Goal: Task Accomplishment & Management: Manage account settings

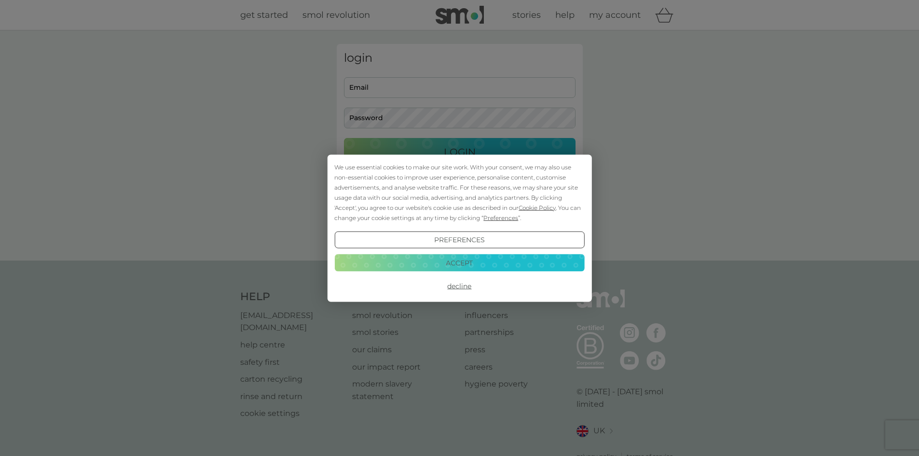
click at [454, 282] on button "Decline" at bounding box center [459, 285] width 250 height 17
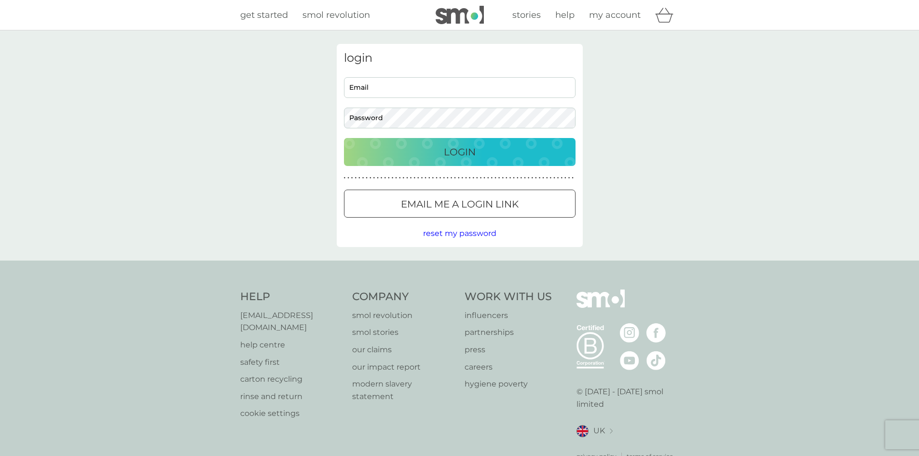
click at [441, 204] on p "Email me a login link" at bounding box center [460, 203] width 118 height 15
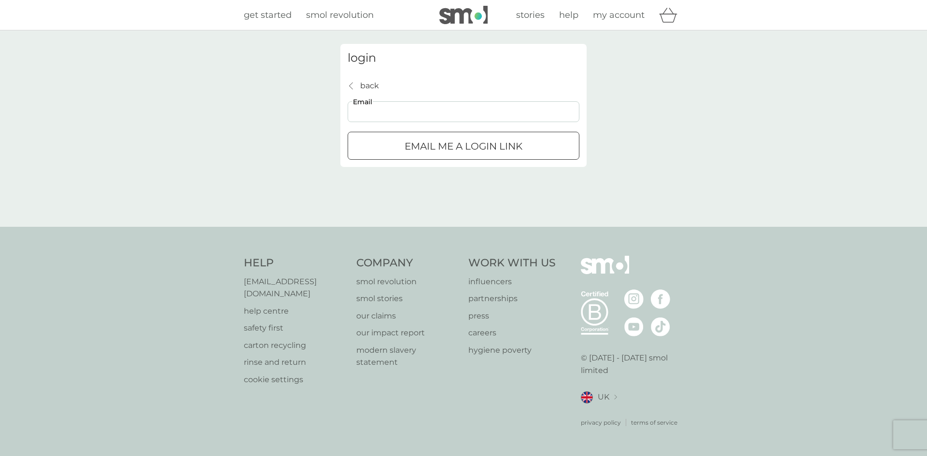
click at [437, 116] on input "Email" at bounding box center [463, 111] width 232 height 21
click at [387, 106] on input "Email" at bounding box center [463, 111] width 232 height 21
type input "[EMAIL_ADDRESS][DOMAIN_NAME]"
click at [396, 143] on div "Email me a login link" at bounding box center [463, 146] width 231 height 15
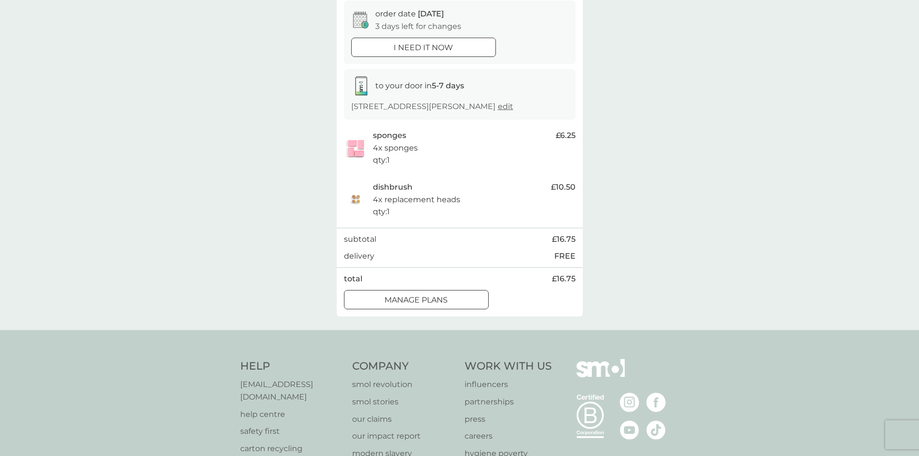
scroll to position [97, 0]
click at [423, 305] on div at bounding box center [416, 299] width 35 height 10
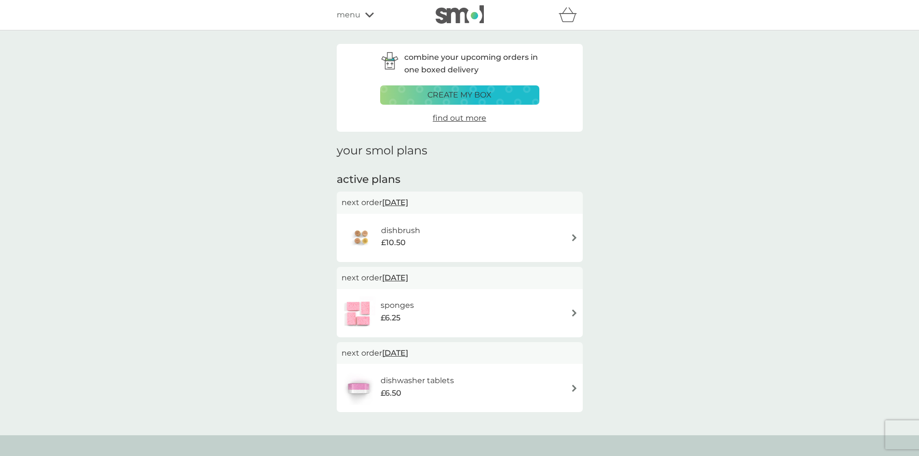
click at [425, 236] on div "dishbrush £10.50" at bounding box center [405, 237] width 49 height 27
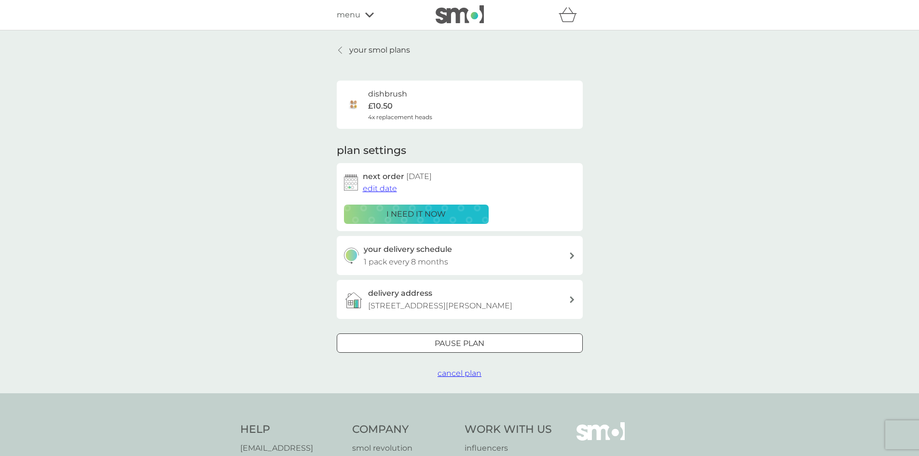
click at [391, 189] on span "edit date" at bounding box center [380, 188] width 34 height 9
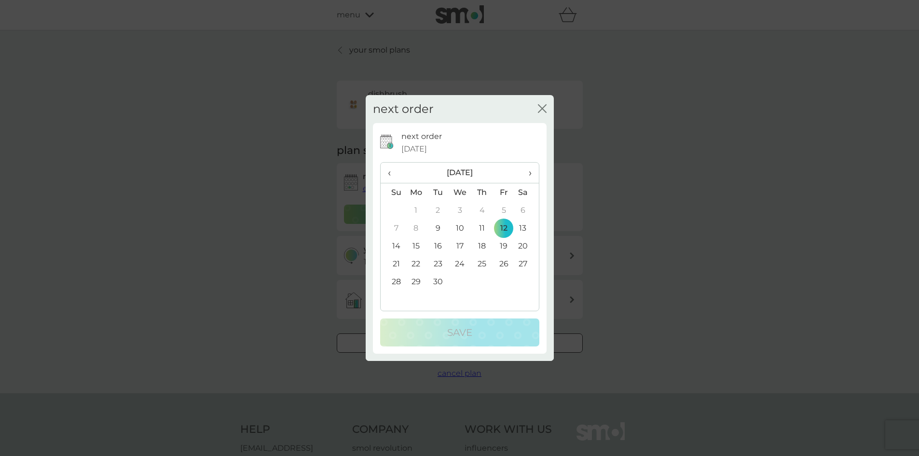
click at [529, 174] on span "›" at bounding box center [527, 173] width 10 height 20
click at [504, 210] on td "3" at bounding box center [504, 210] width 22 height 18
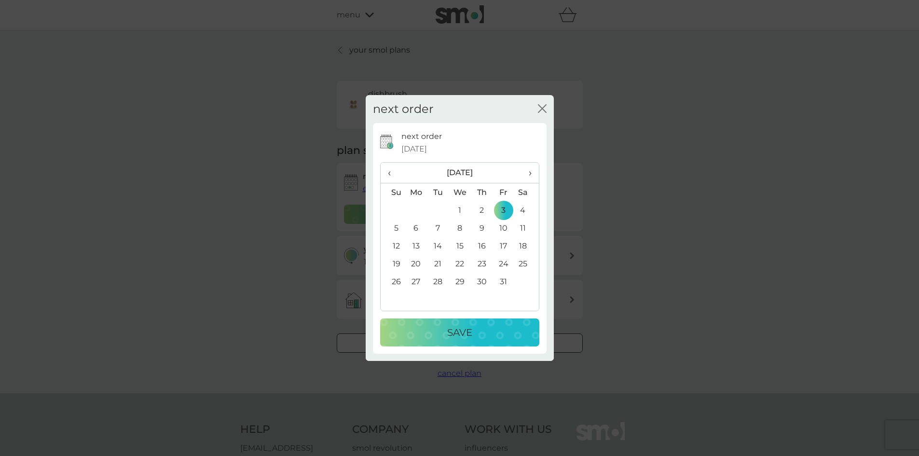
click at [466, 327] on p "Save" at bounding box center [459, 332] width 25 height 15
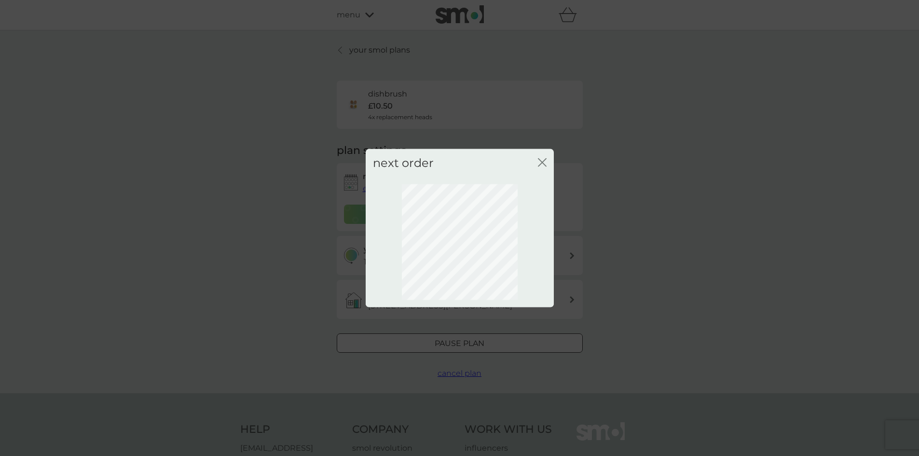
drag, startPoint x: 540, startPoint y: 162, endPoint x: 537, endPoint y: 189, distance: 27.7
click at [541, 162] on icon "close" at bounding box center [542, 162] width 9 height 9
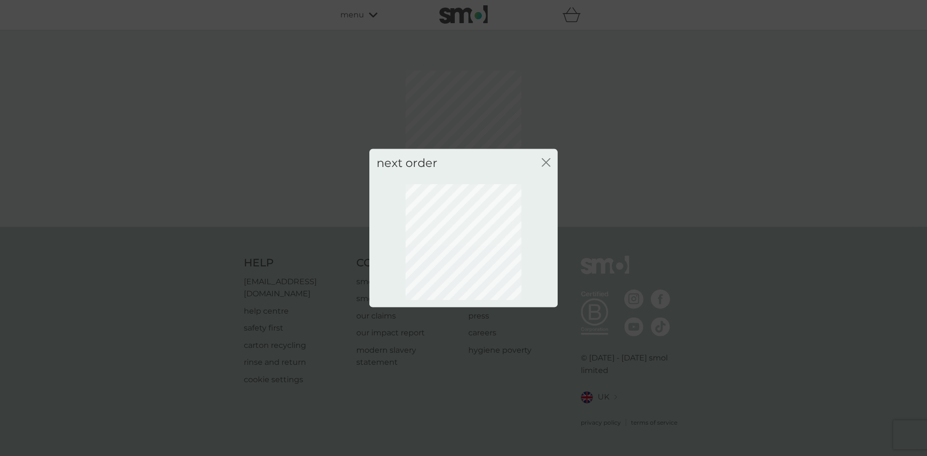
click at [546, 163] on icon "close" at bounding box center [545, 162] width 9 height 9
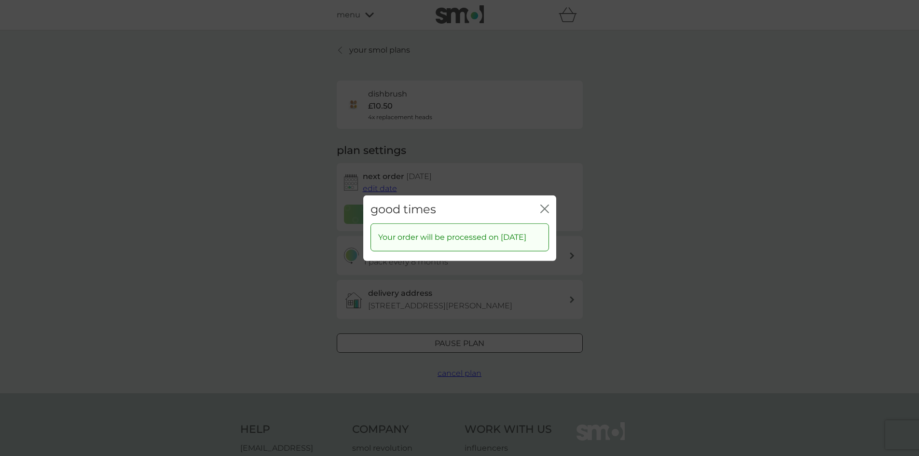
click at [545, 204] on icon "close" at bounding box center [545, 208] width 9 height 9
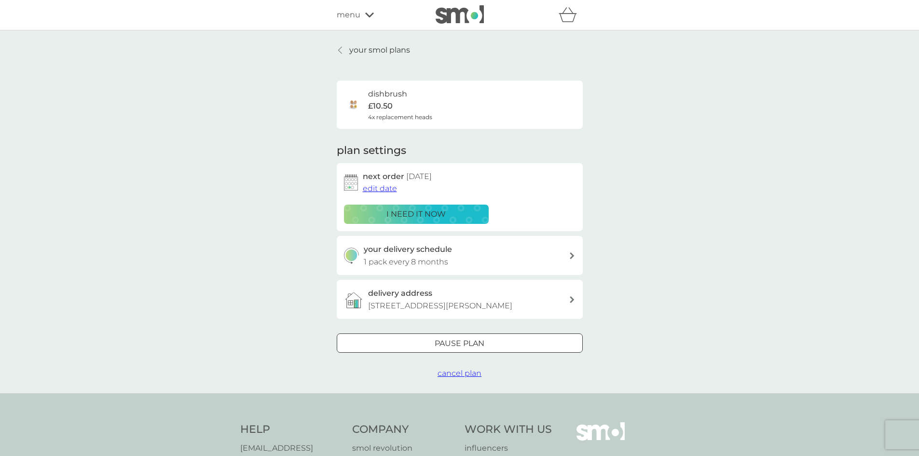
click at [356, 51] on p "your smol plans" at bounding box center [379, 50] width 61 height 13
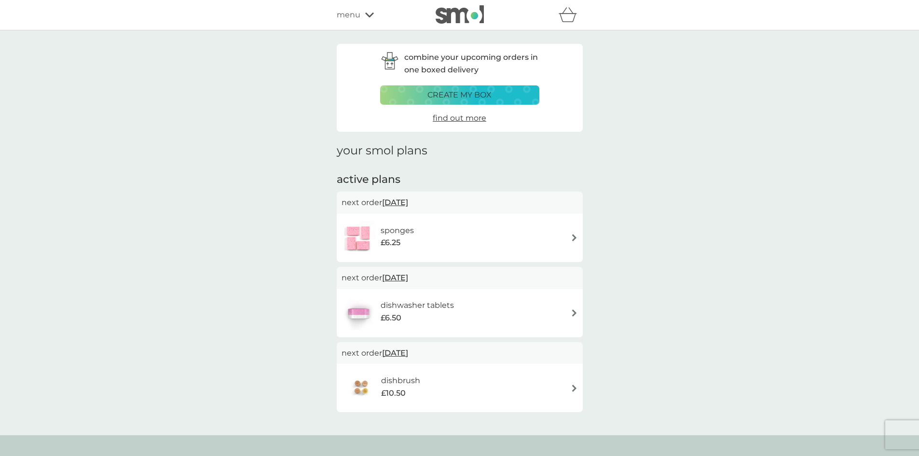
click at [443, 212] on div "next order 12 Sep 2025" at bounding box center [460, 203] width 246 height 22
click at [574, 236] on img at bounding box center [574, 237] width 7 height 7
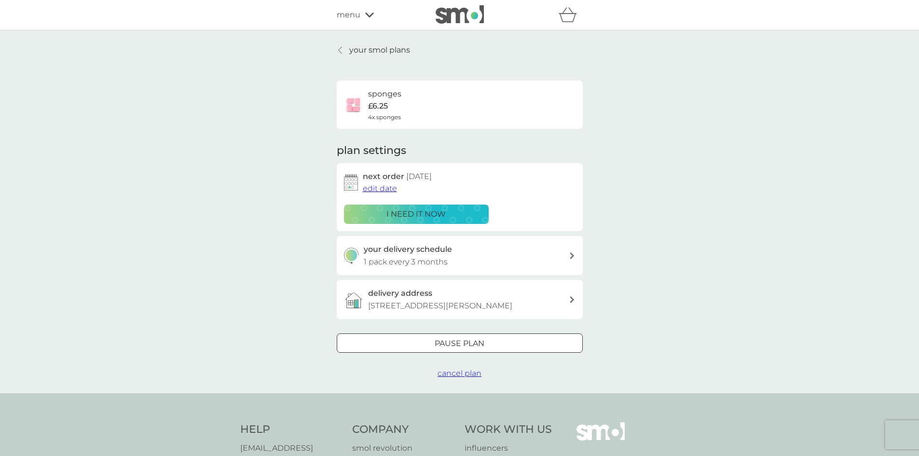
click at [388, 190] on span "edit date" at bounding box center [380, 188] width 34 height 9
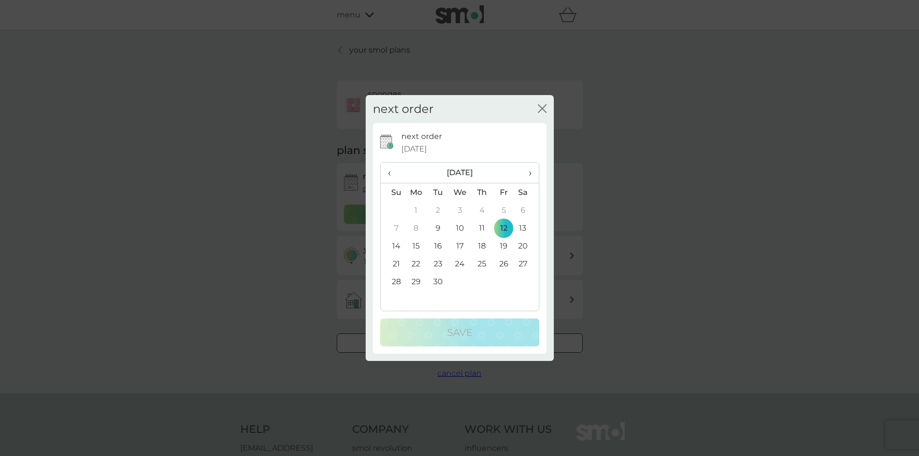
click at [532, 175] on th "›" at bounding box center [526, 173] width 24 height 21
click at [505, 211] on td "3" at bounding box center [504, 210] width 22 height 18
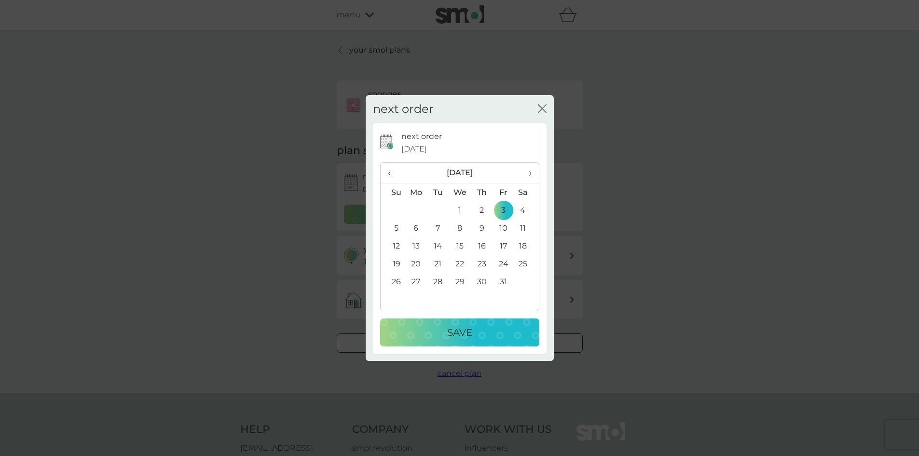
click at [485, 329] on div "Save" at bounding box center [460, 332] width 140 height 15
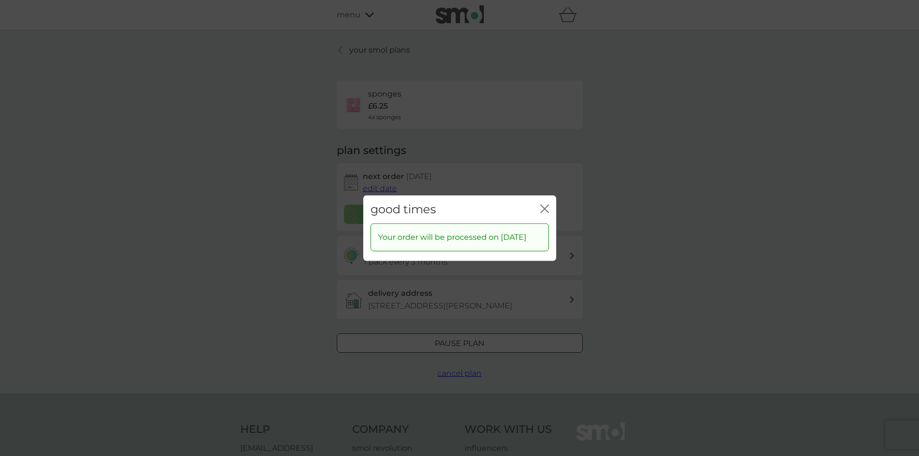
click at [543, 204] on icon "close" at bounding box center [545, 208] width 9 height 9
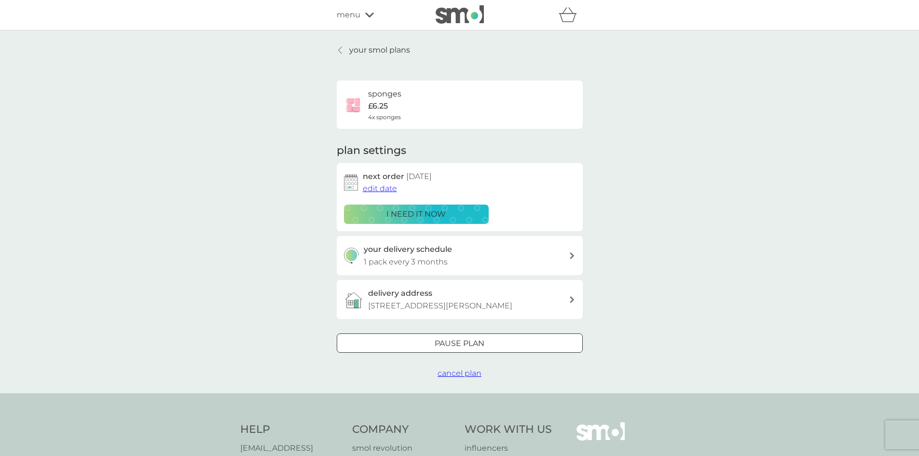
click at [357, 50] on p "your smol plans" at bounding box center [379, 50] width 61 height 13
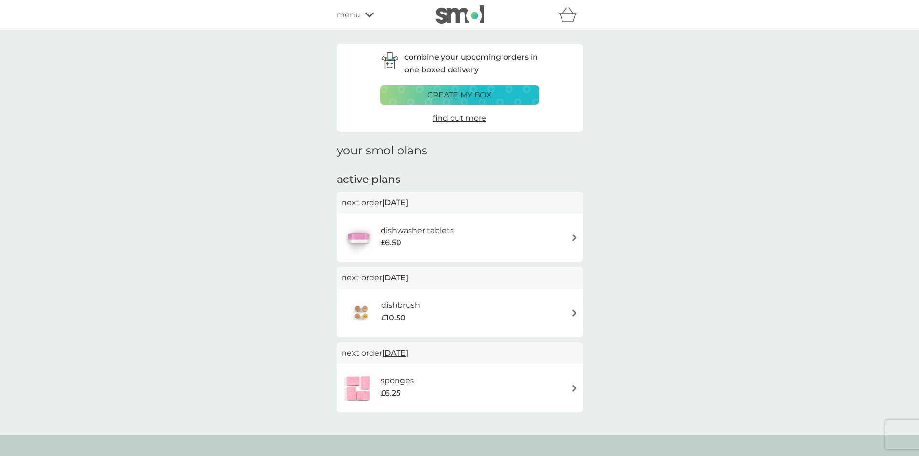
click at [453, 228] on h6 "dishwasher tablets" at bounding box center [417, 230] width 73 height 13
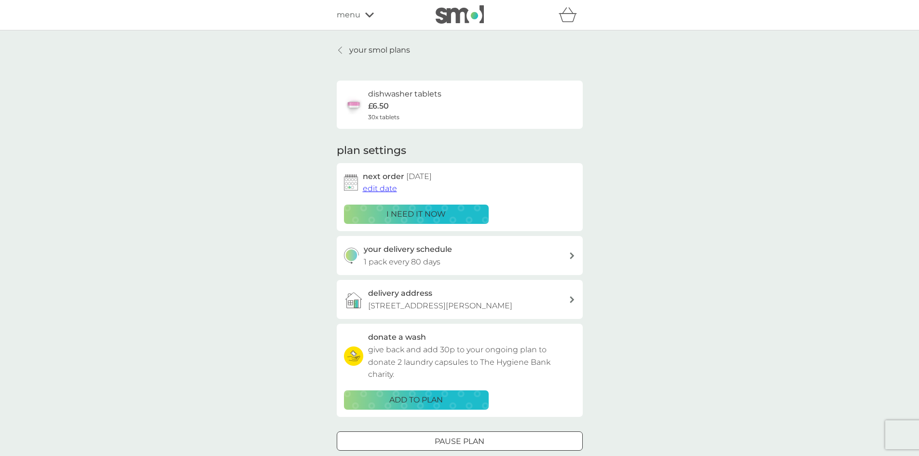
click at [388, 191] on span "edit date" at bounding box center [380, 188] width 34 height 9
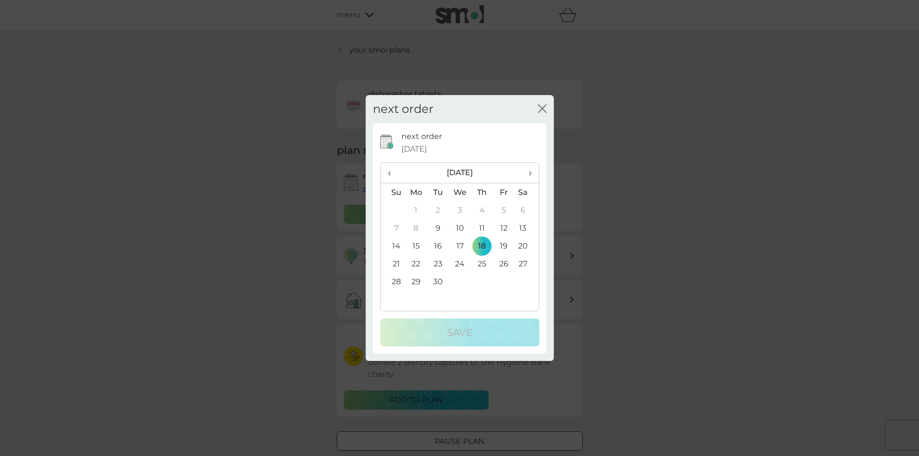
click at [528, 171] on span "›" at bounding box center [527, 173] width 10 height 20
click at [504, 208] on td "3" at bounding box center [504, 210] width 22 height 18
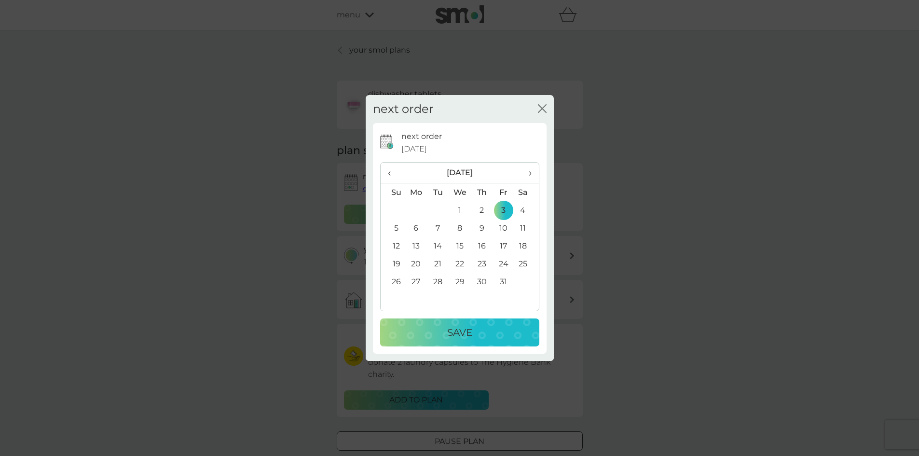
click at [486, 330] on div "Save" at bounding box center [460, 332] width 140 height 15
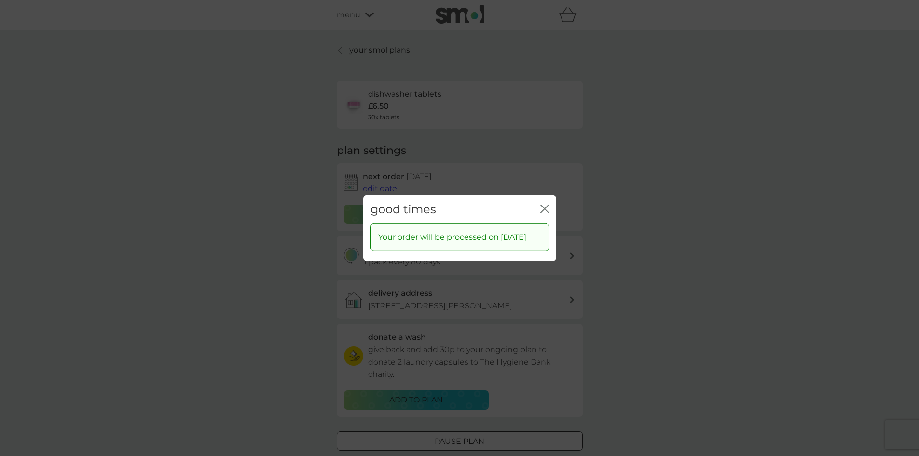
click at [547, 202] on div "close" at bounding box center [545, 209] width 9 height 14
click at [546, 204] on icon "close" at bounding box center [545, 208] width 9 height 9
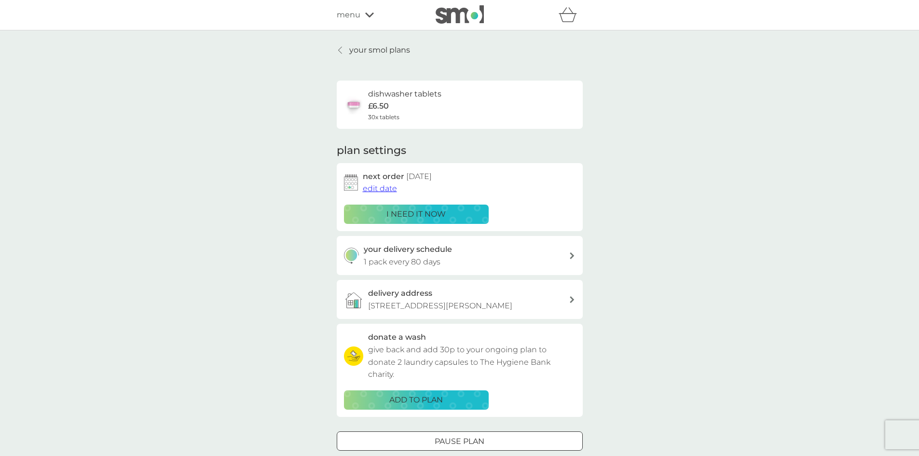
click at [372, 54] on p "your smol plans" at bounding box center [379, 50] width 61 height 13
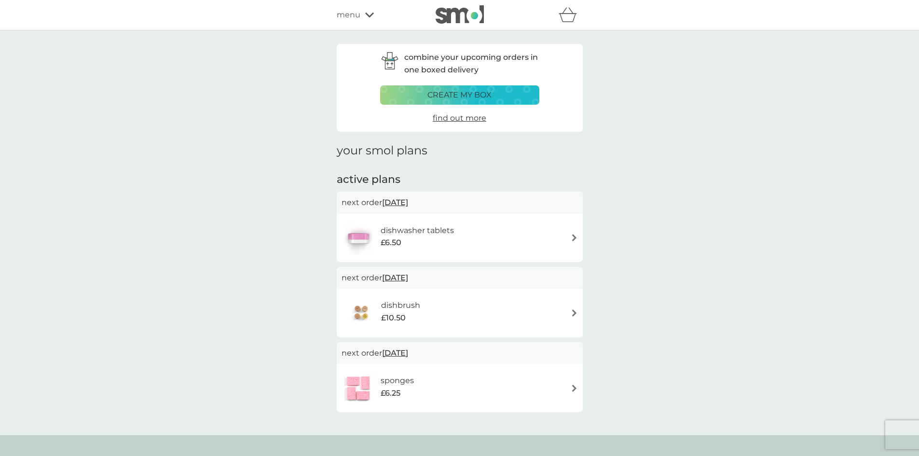
click at [576, 314] on img at bounding box center [574, 312] width 7 height 7
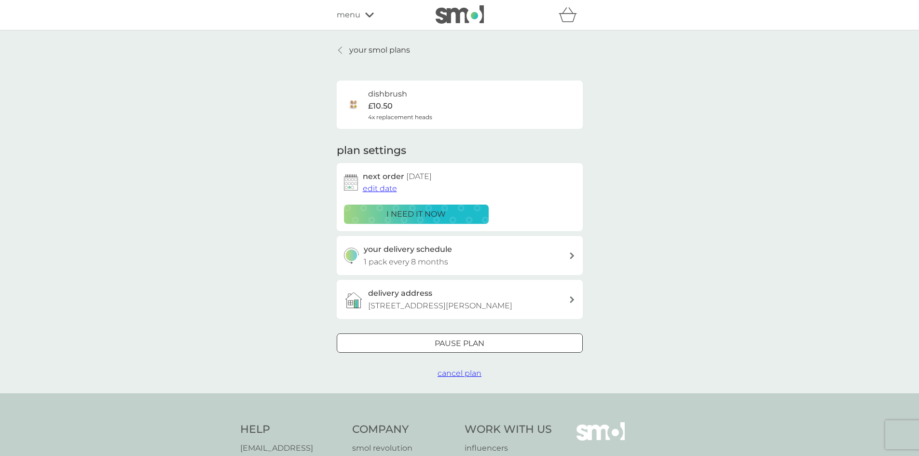
click at [391, 190] on span "edit date" at bounding box center [380, 188] width 34 height 9
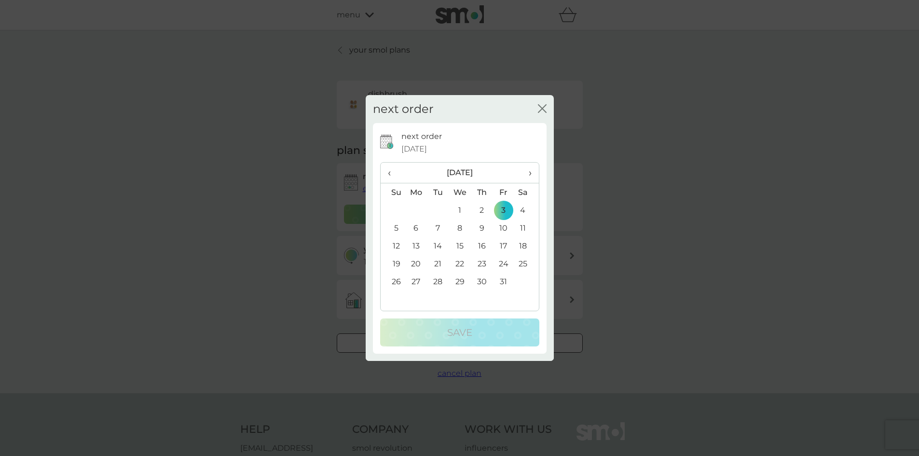
click at [528, 172] on span "›" at bounding box center [527, 173] width 10 height 20
click at [416, 228] on td "3" at bounding box center [416, 228] width 22 height 18
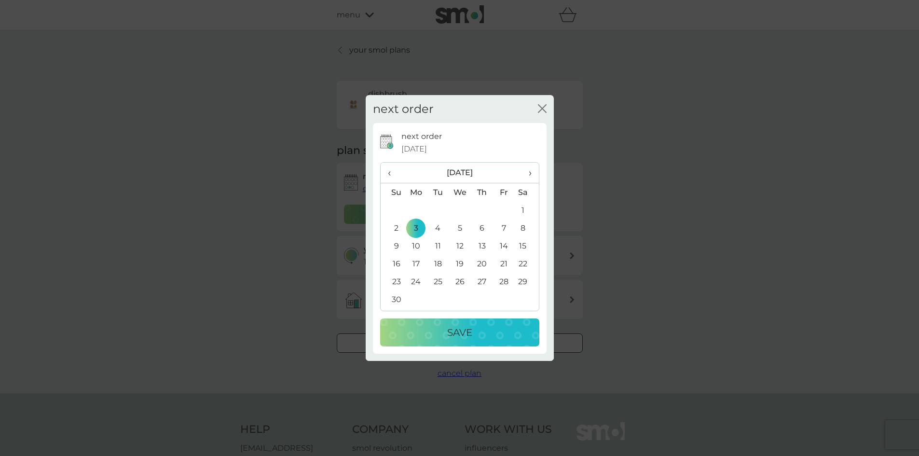
click at [458, 326] on p "Save" at bounding box center [459, 332] width 25 height 15
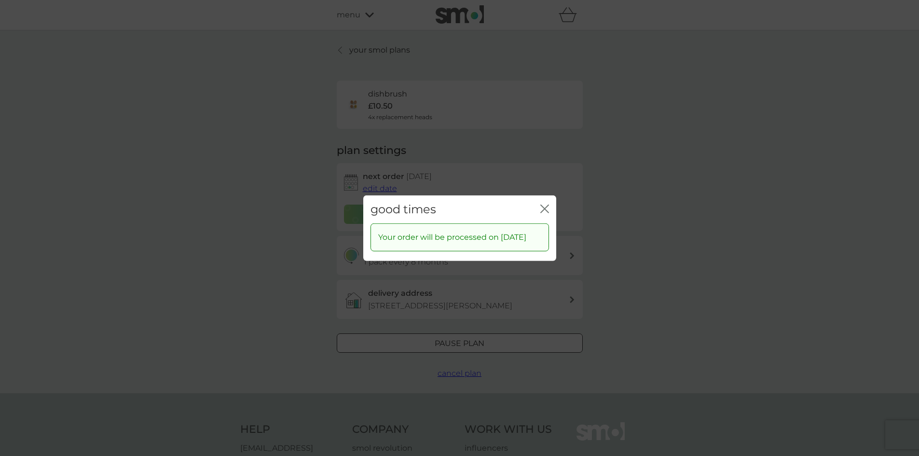
click at [545, 204] on icon "close" at bounding box center [545, 208] width 9 height 9
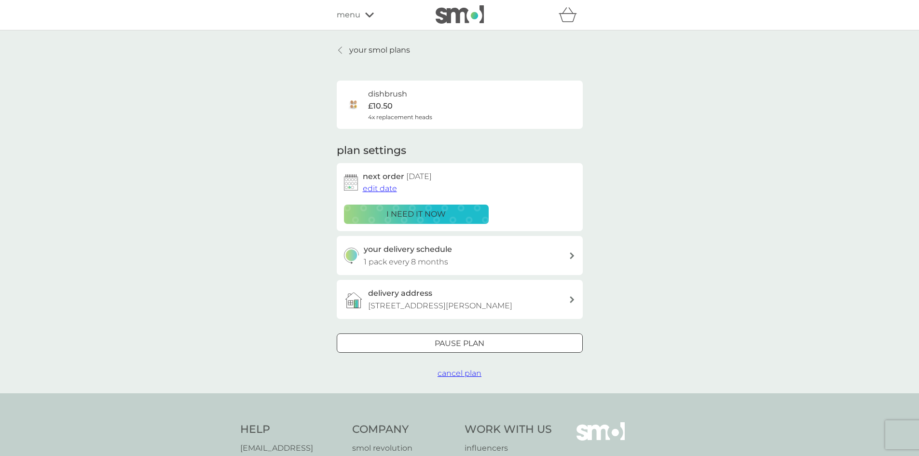
click at [463, 13] on img at bounding box center [460, 14] width 48 height 18
